Goal: Task Accomplishment & Management: Use online tool/utility

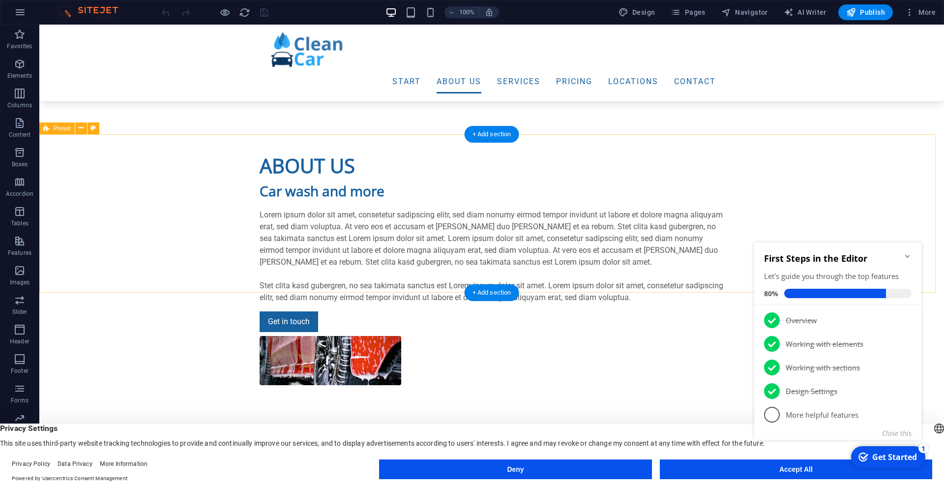
scroll to position [989, 0]
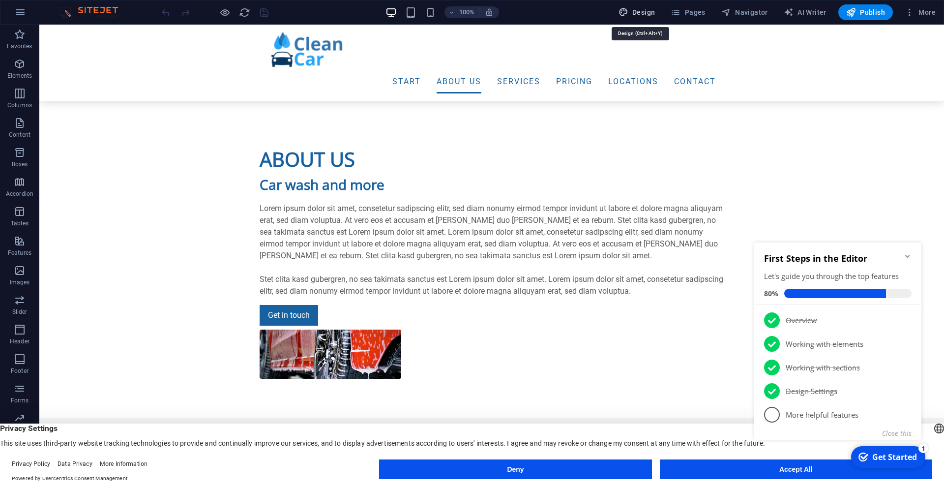
select select "px"
select select "300"
select select "px"
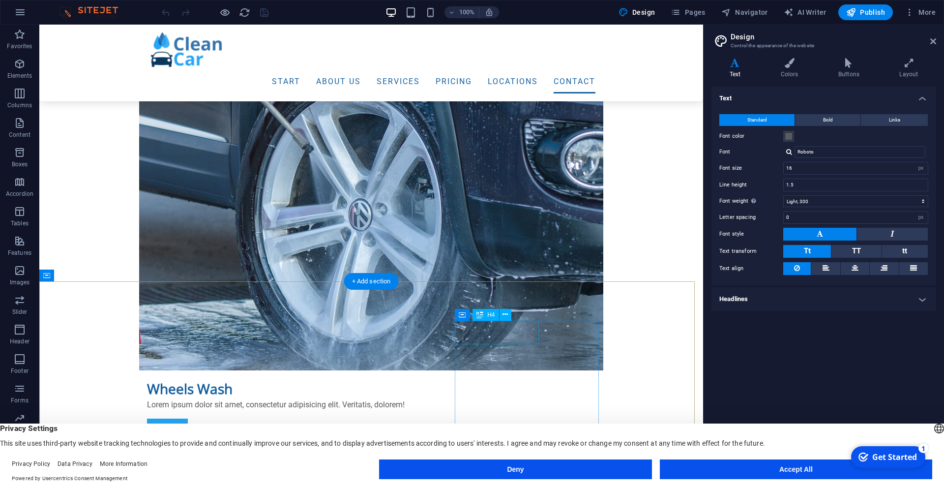
scroll to position [5527, 0]
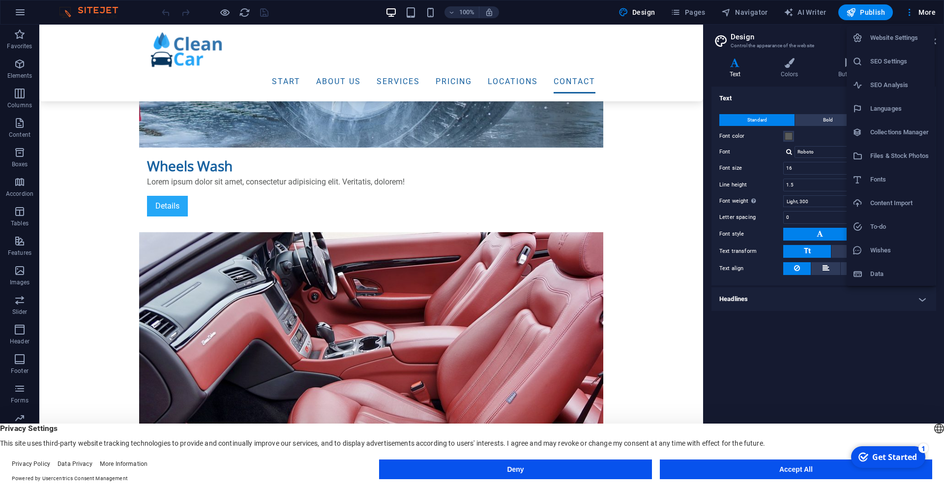
click at [62, 8] on div at bounding box center [472, 244] width 944 height 489
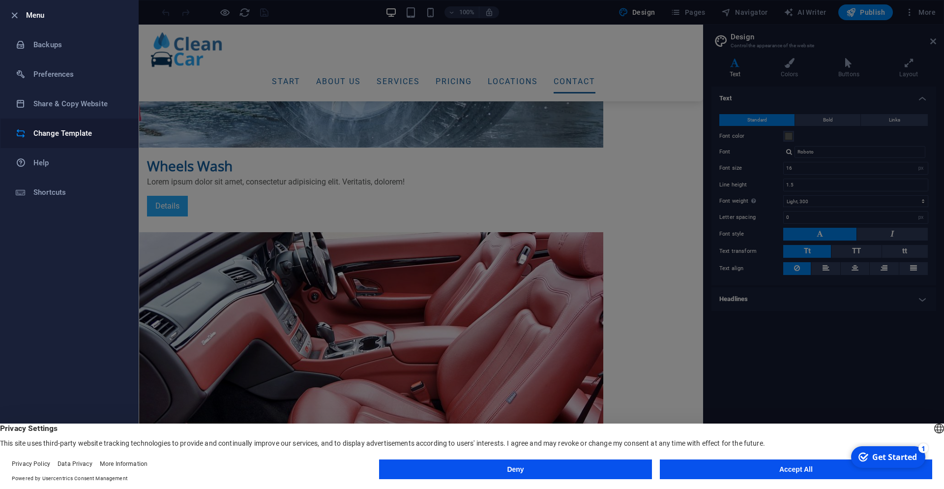
click at [66, 135] on h6 "Change Template" at bounding box center [78, 133] width 91 height 12
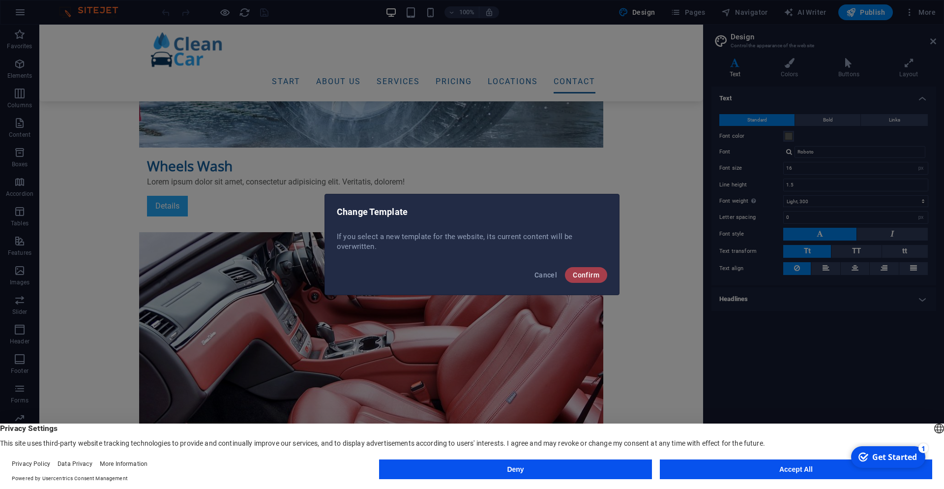
click at [583, 274] on span "Confirm" at bounding box center [586, 275] width 27 height 8
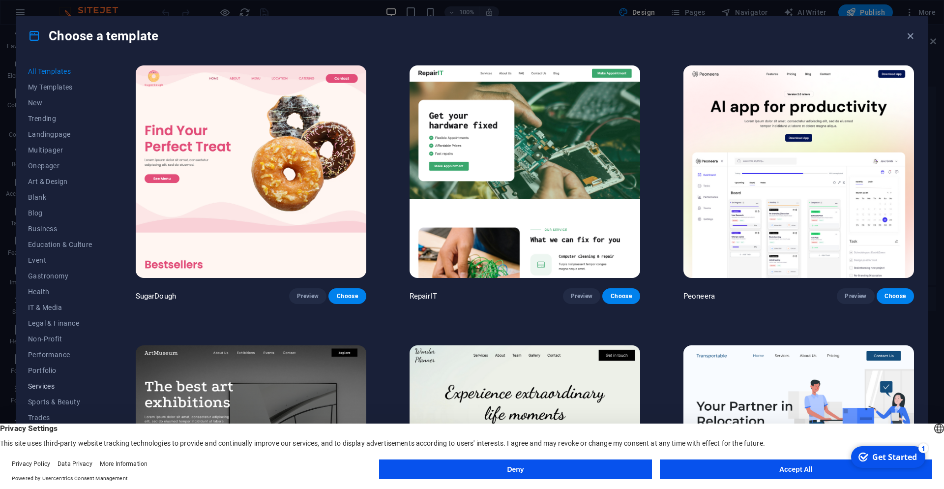
click at [46, 383] on span "Services" at bounding box center [60, 386] width 64 height 8
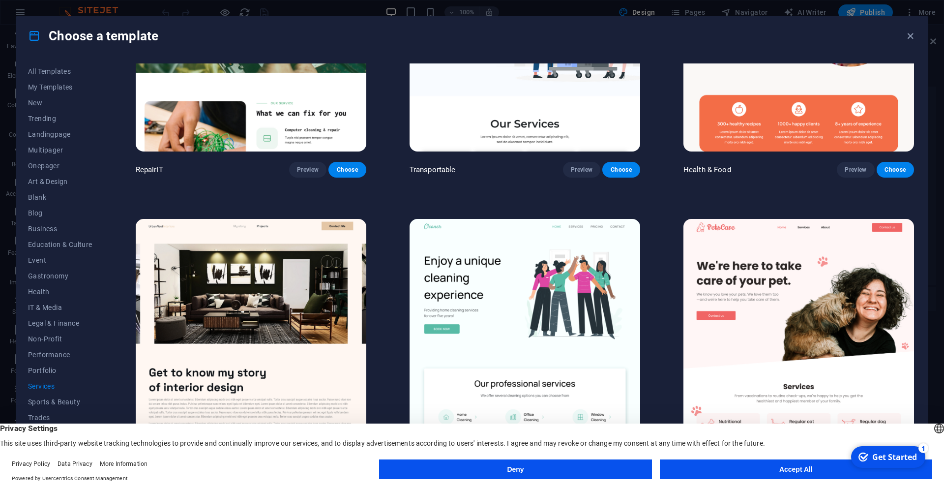
scroll to position [133, 0]
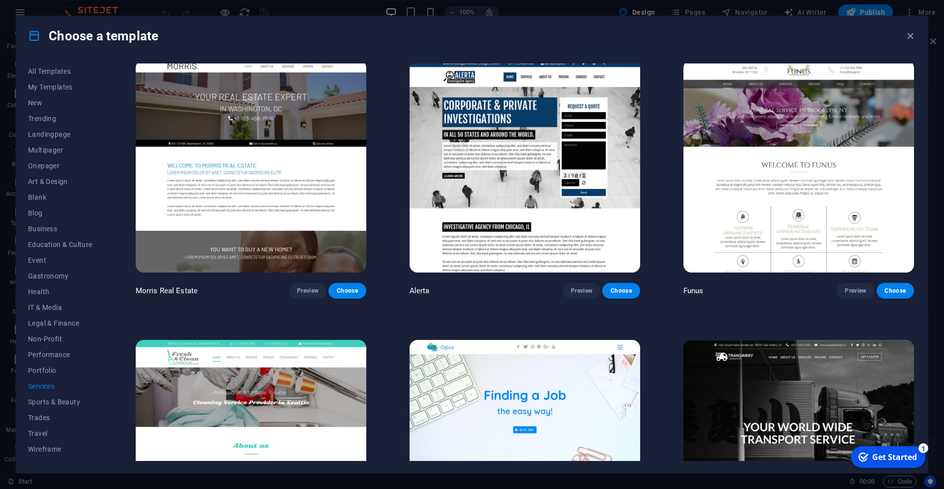
scroll to position [1061, 0]
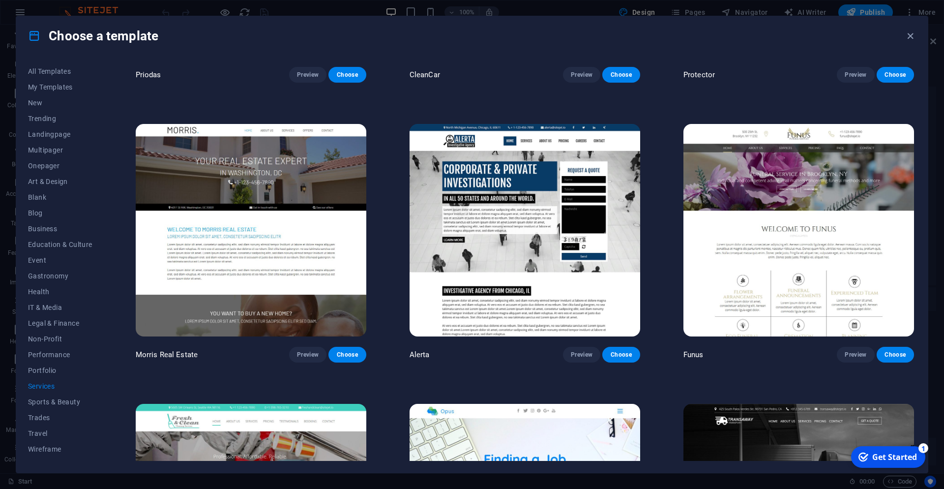
click at [509, 252] on img at bounding box center [524, 230] width 230 height 212
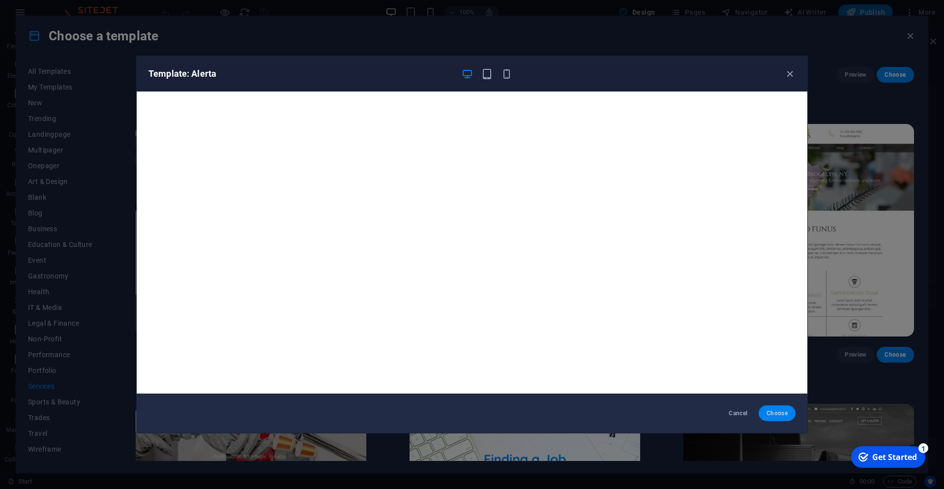
click at [773, 415] on span "Choose" at bounding box center [776, 413] width 21 height 8
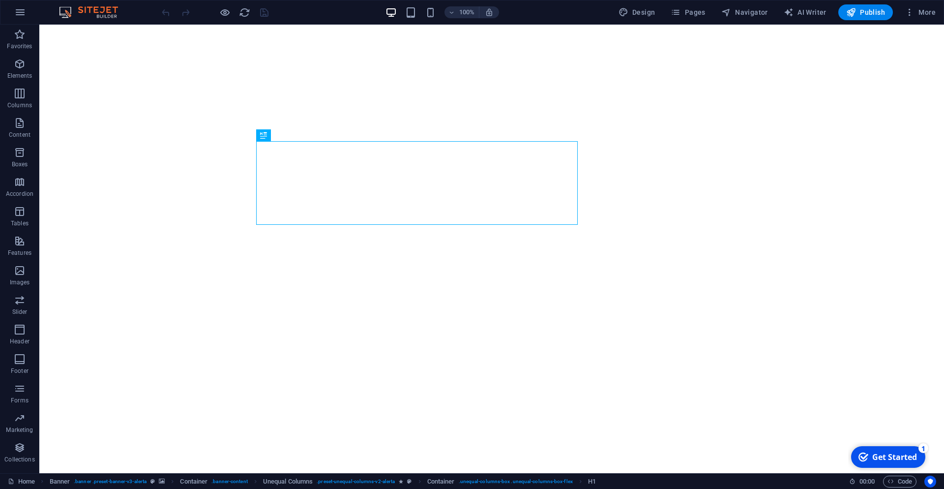
click at [903, 450] on div "checkmark Get Started 1" at bounding box center [888, 457] width 74 height 22
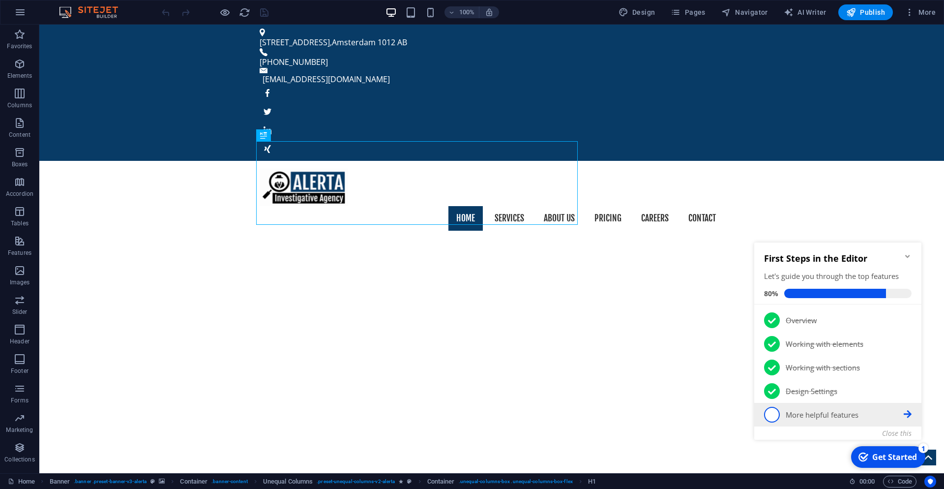
click at [771, 411] on span "5" at bounding box center [772, 414] width 16 height 16
